Goal: Navigation & Orientation: Find specific page/section

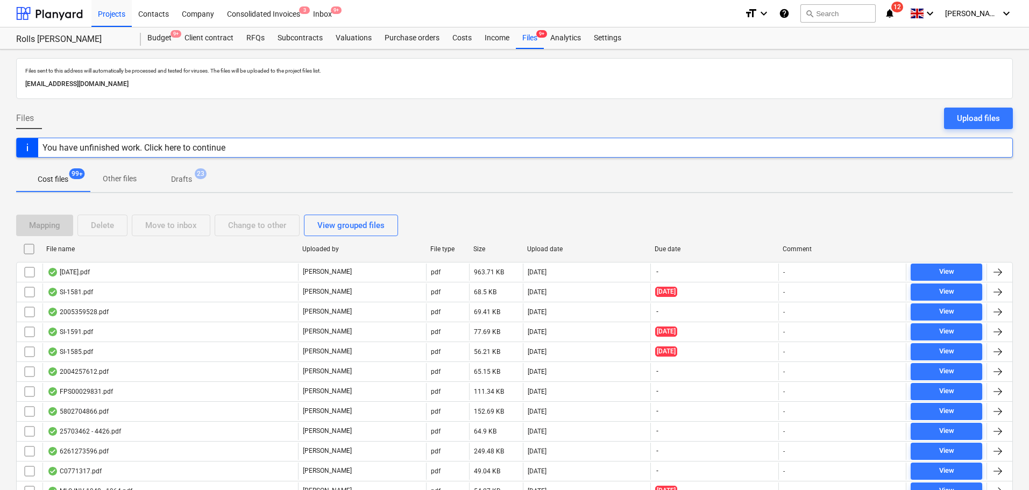
scroll to position [2831, 0]
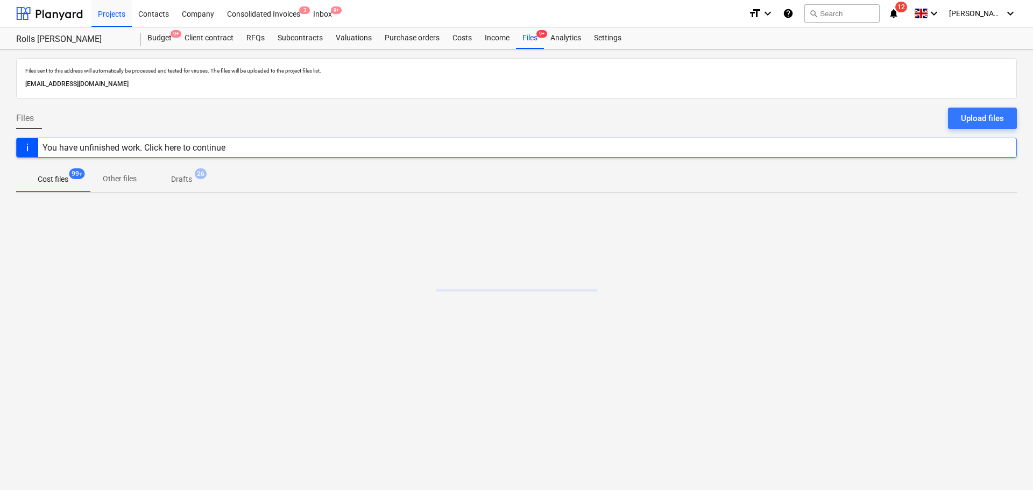
click at [208, 72] on p "Files sent to this address will automatically be processed and tested for virus…" at bounding box center [516, 70] width 982 height 7
drag, startPoint x: 208, startPoint y: 72, endPoint x: 378, endPoint y: 128, distance: 179.4
click at [395, 147] on div "Files sent to this address will automatically be processed and tested for virus…" at bounding box center [516, 269] width 1033 height 441
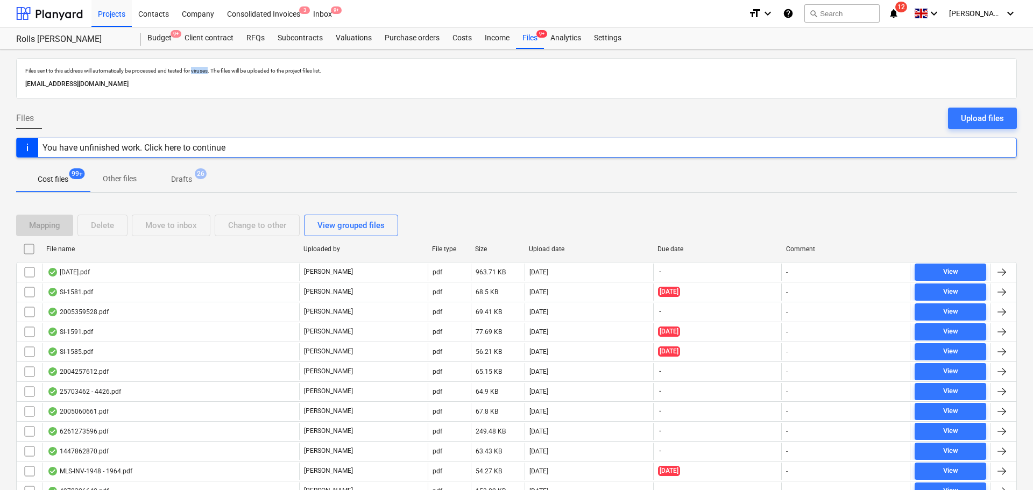
click at [356, 100] on div at bounding box center [516, 103] width 1000 height 9
drag, startPoint x: 662, startPoint y: 473, endPoint x: 552, endPoint y: 1, distance: 484.3
drag, startPoint x: 59, startPoint y: 13, endPoint x: 74, endPoint y: 2, distance: 19.2
click at [59, 13] on div at bounding box center [49, 13] width 67 height 27
